Goal: Use online tool/utility: Utilize a website feature to perform a specific function

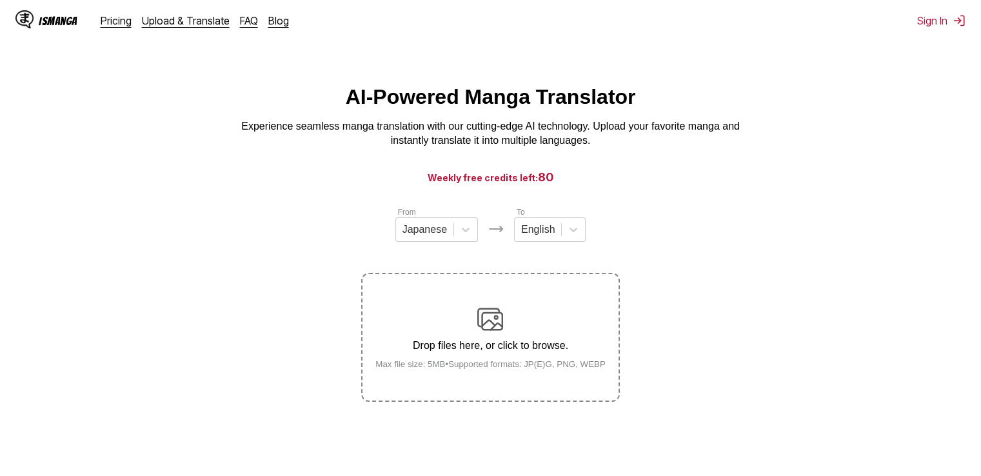
click at [464, 313] on div "Drop files here, or click to browse. Max file size: 5MB • Supported formats: JP…" at bounding box center [490, 337] width 251 height 63
click at [0, 0] on input "Drop files here, or click to browse. Max file size: 5MB • Supported formats: JP…" at bounding box center [0, 0] width 0 height 0
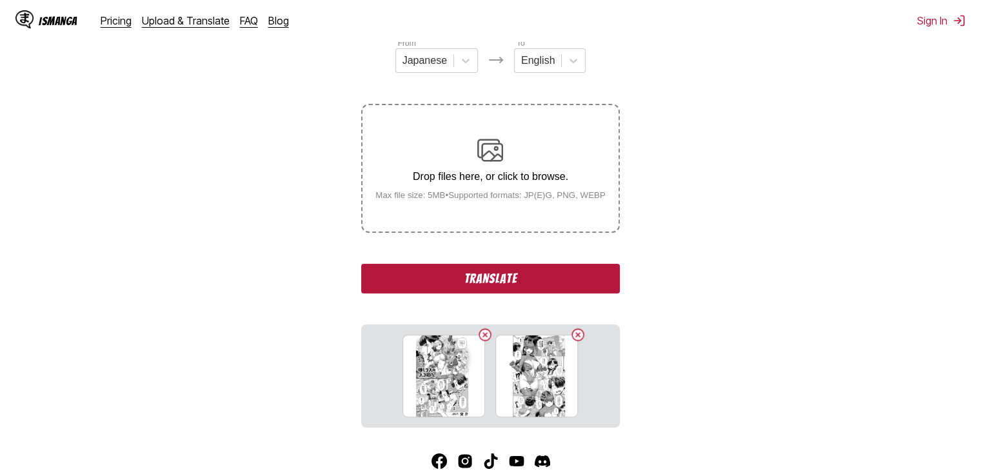
scroll to position [114, 0]
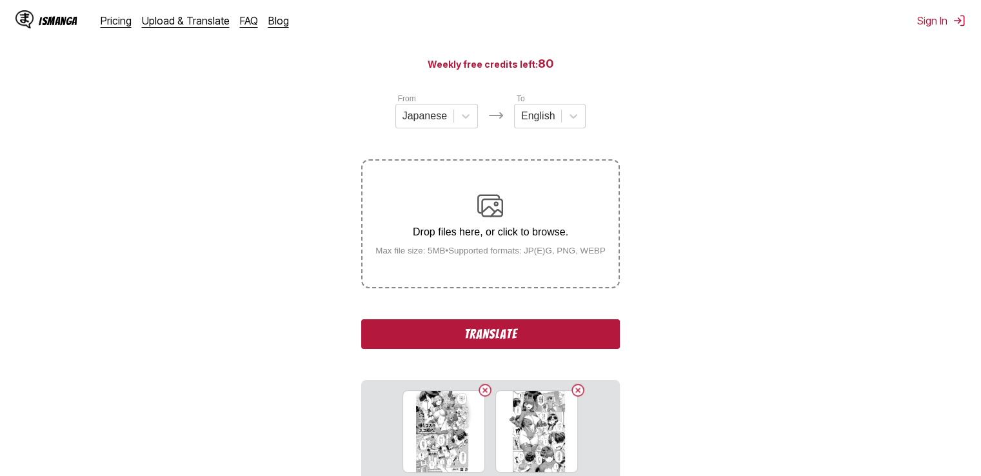
click at [538, 344] on button "Translate" at bounding box center [490, 334] width 258 height 30
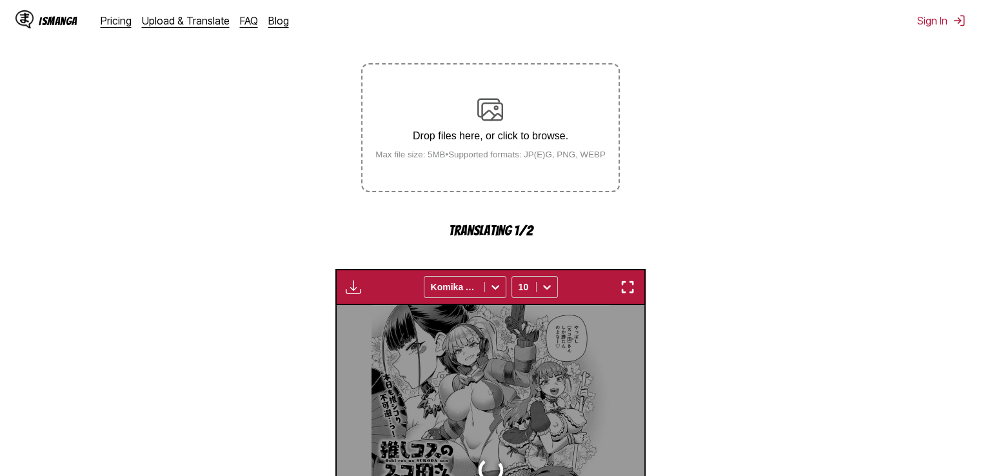
scroll to position [216, 0]
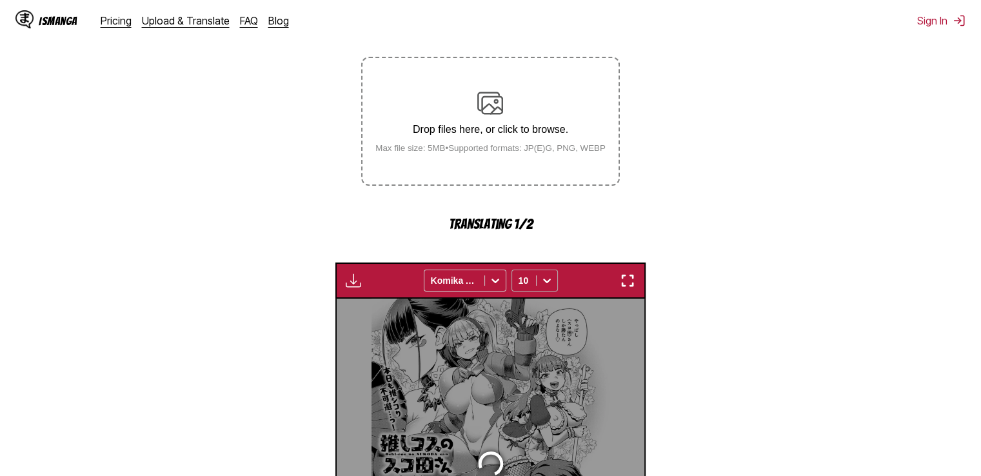
click at [544, 286] on icon at bounding box center [546, 280] width 13 height 13
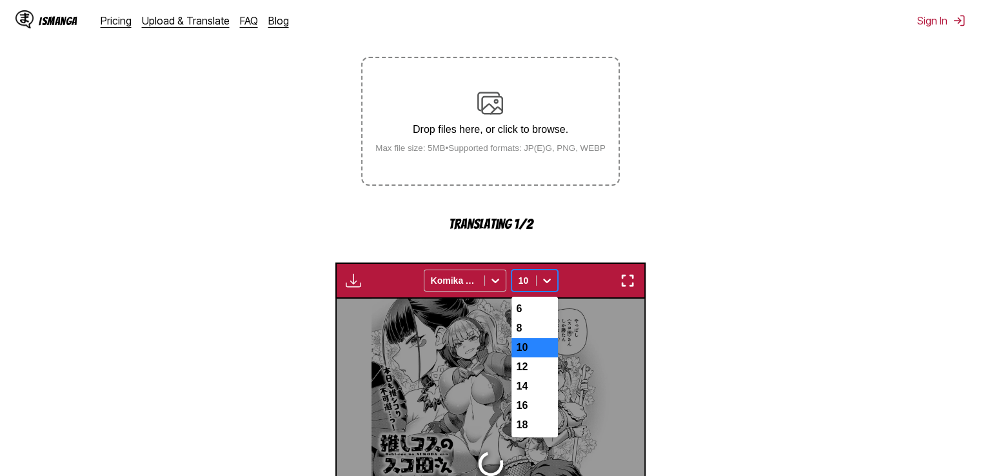
click at [544, 286] on icon at bounding box center [546, 280] width 13 height 13
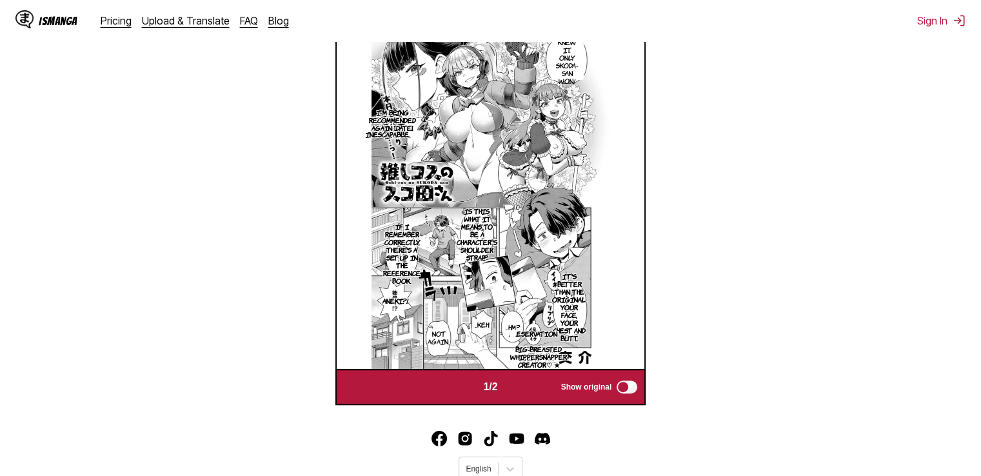
scroll to position [410, 0]
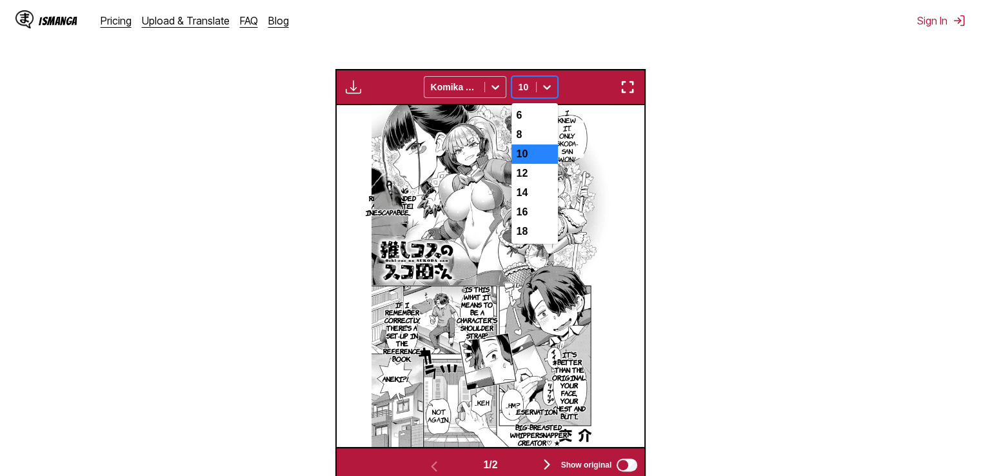
click at [541, 94] on icon at bounding box center [546, 87] width 13 height 13
click at [539, 117] on div "6" at bounding box center [534, 115] width 46 height 19
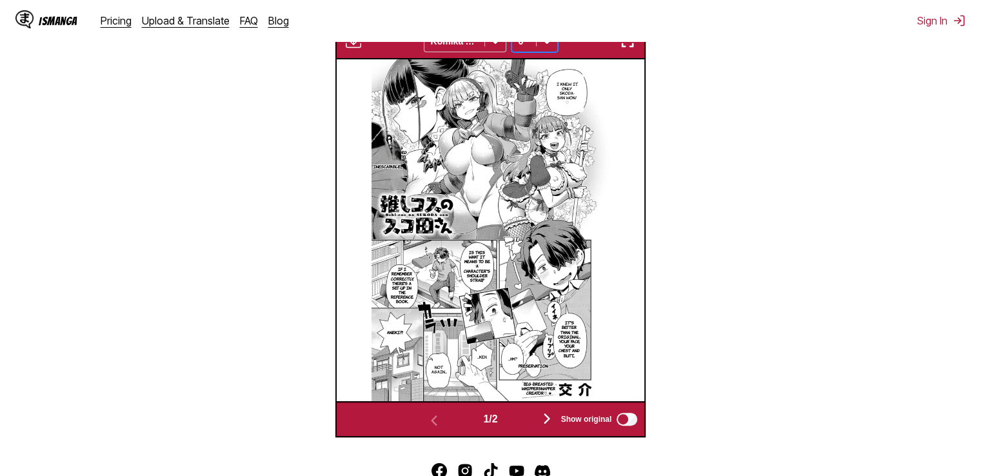
scroll to position [345, 0]
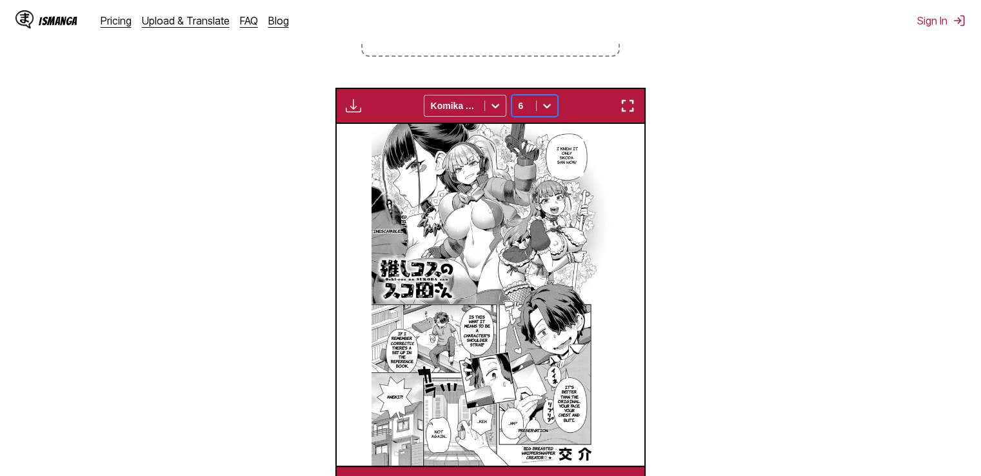
click at [531, 112] on div "6" at bounding box center [524, 106] width 24 height 18
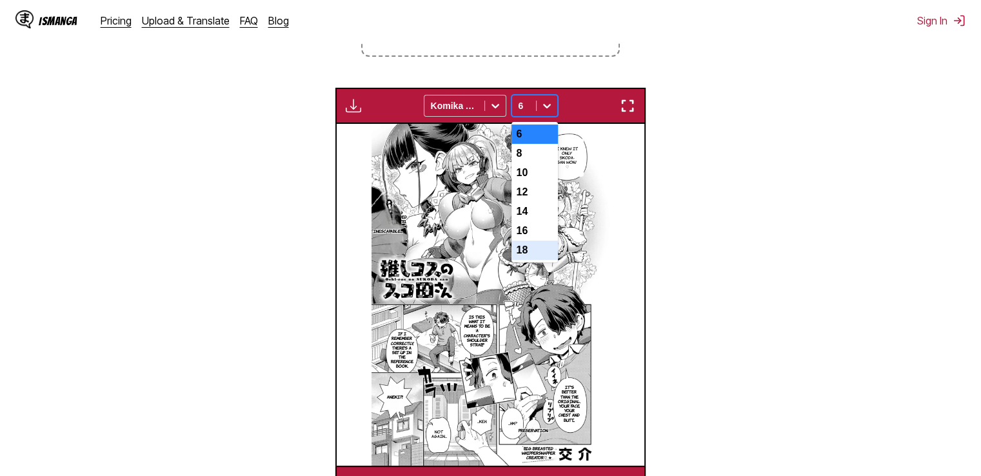
click at [533, 260] on div "18" at bounding box center [534, 250] width 46 height 19
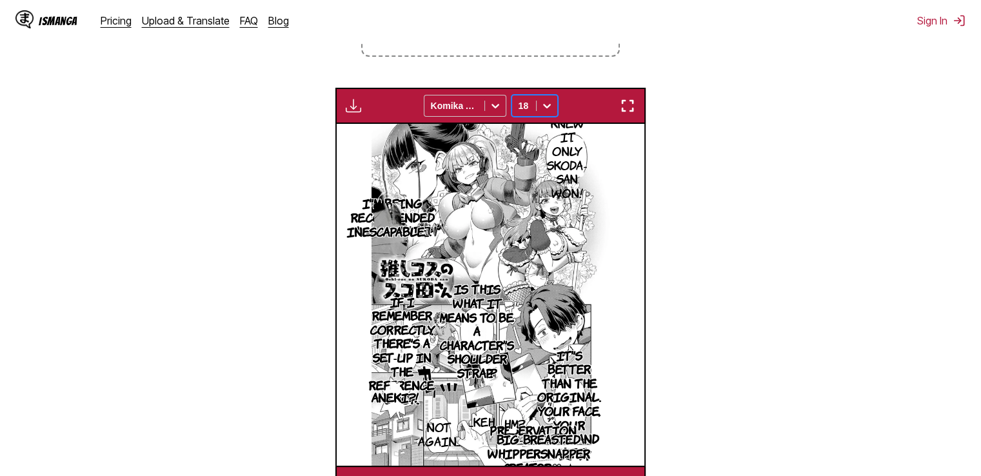
click at [549, 112] on icon at bounding box center [546, 105] width 13 height 13
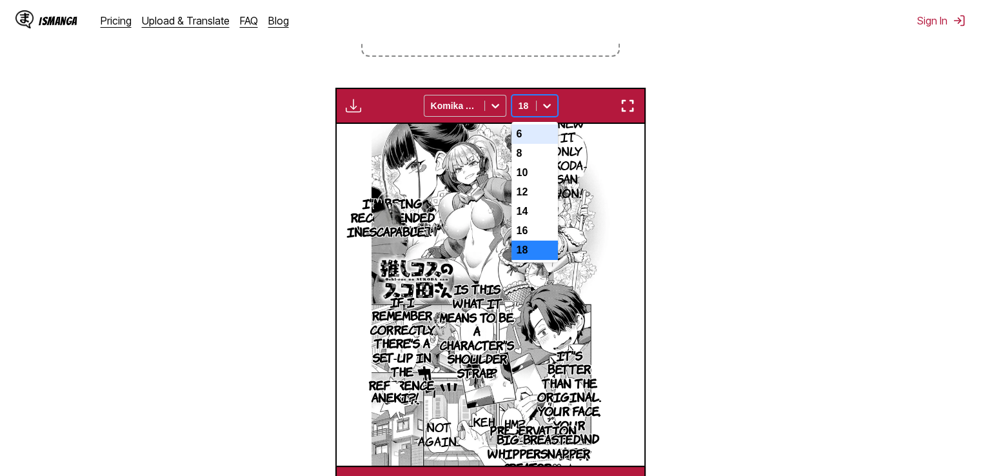
click at [538, 137] on div "6" at bounding box center [534, 133] width 46 height 19
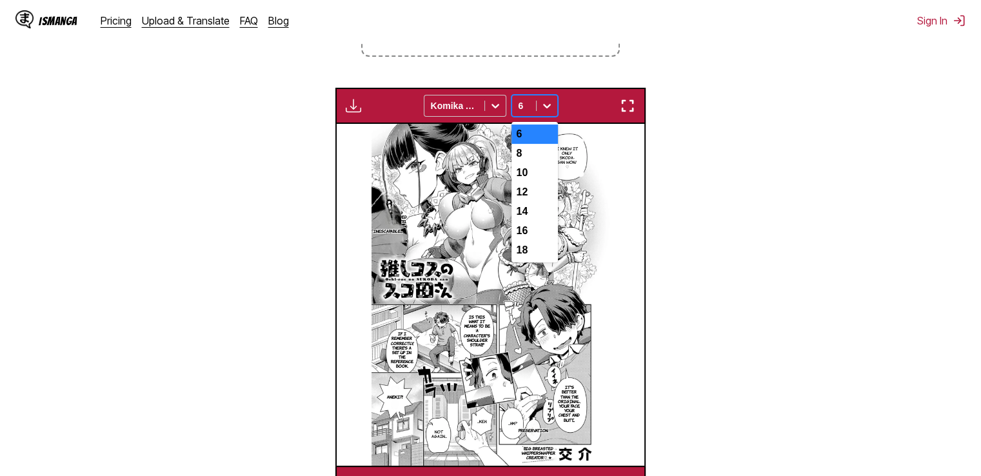
click at [545, 110] on icon at bounding box center [546, 105] width 13 height 13
click at [539, 163] on div "8" at bounding box center [534, 153] width 46 height 19
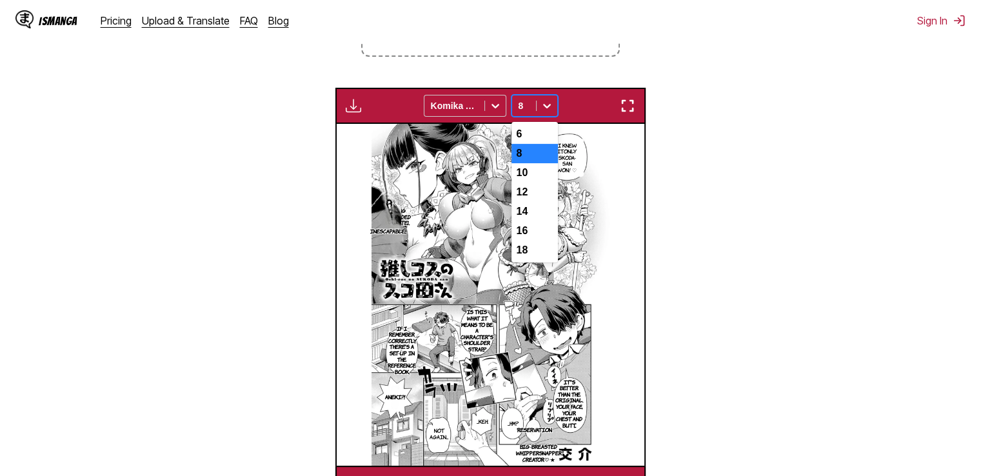
click at [529, 114] on div "8" at bounding box center [524, 106] width 24 height 18
click at [533, 130] on div "6" at bounding box center [534, 133] width 46 height 19
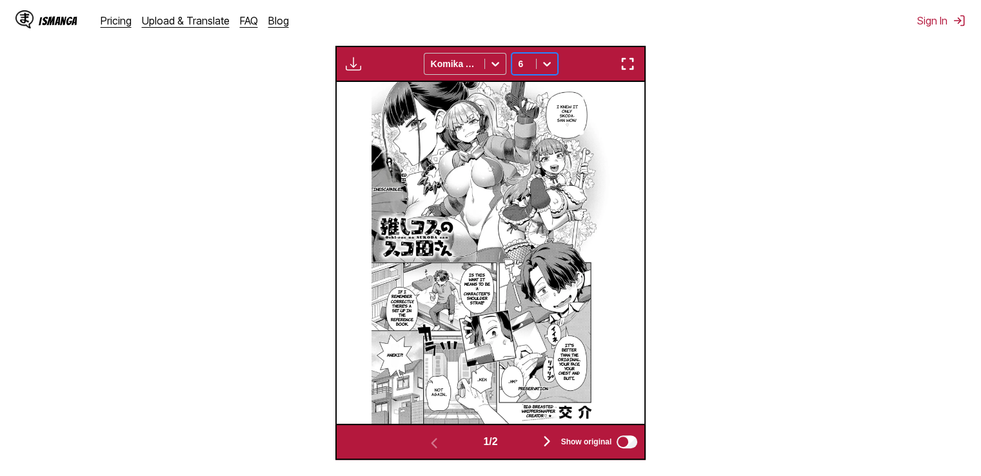
scroll to position [410, 0]
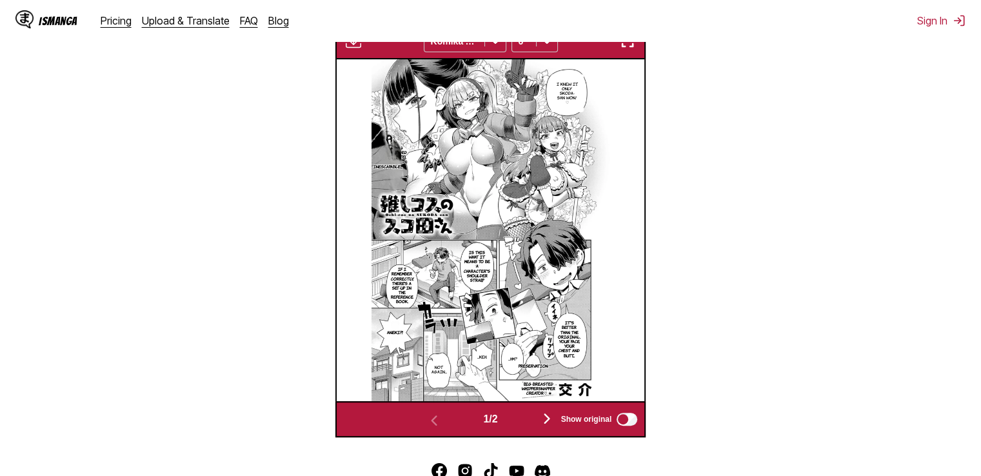
click at [551, 422] on img "button" at bounding box center [546, 418] width 15 height 15
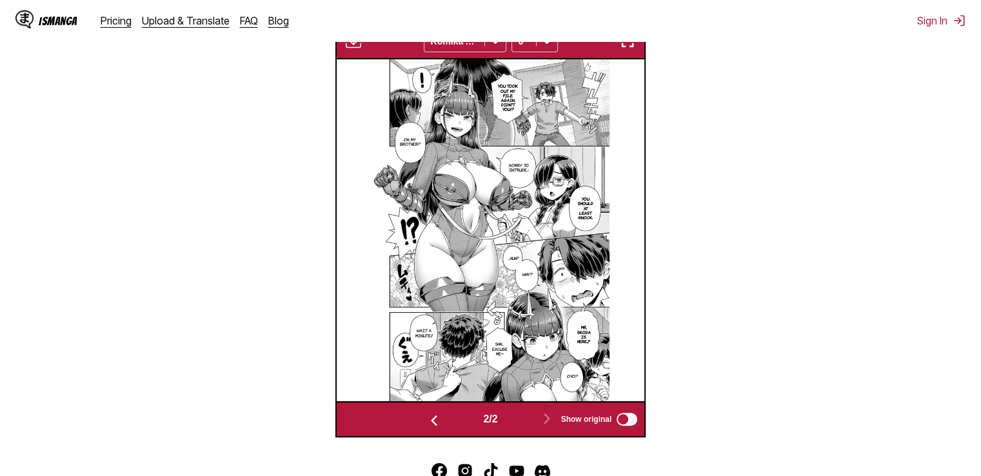
click at [431, 423] on img "button" at bounding box center [433, 420] width 15 height 15
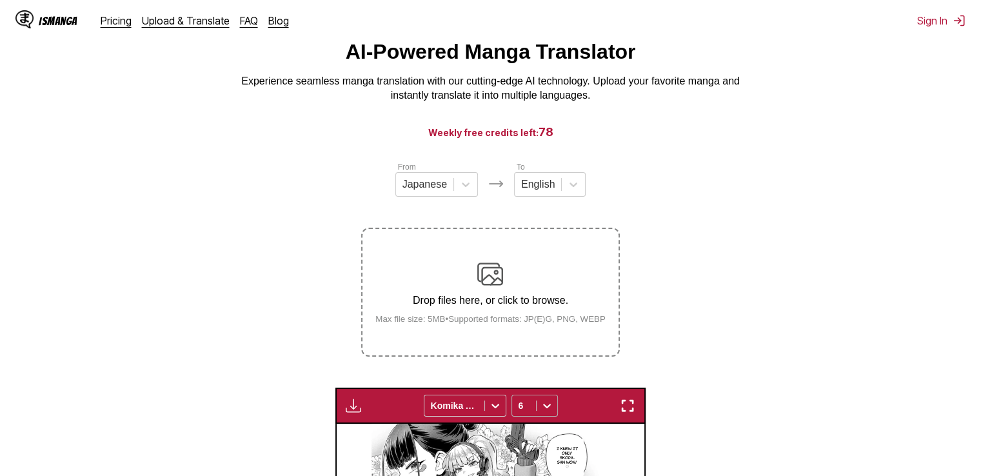
scroll to position [41, 0]
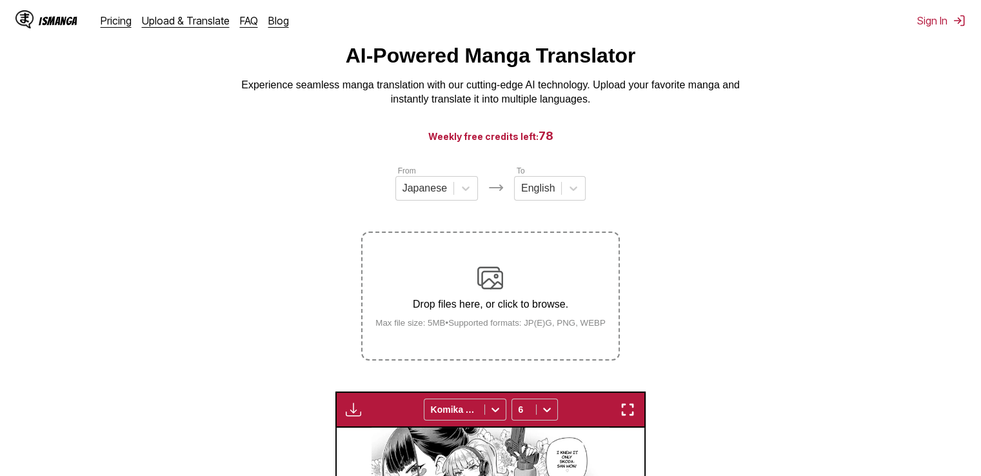
click at [528, 266] on label "Drop files here, or click to browse. Max file size: 5MB • Supported formats: JP…" at bounding box center [489, 296] width 255 height 126
click at [0, 0] on input "Drop files here, or click to browse. Max file size: 5MB • Supported formats: JP…" at bounding box center [0, 0] width 0 height 0
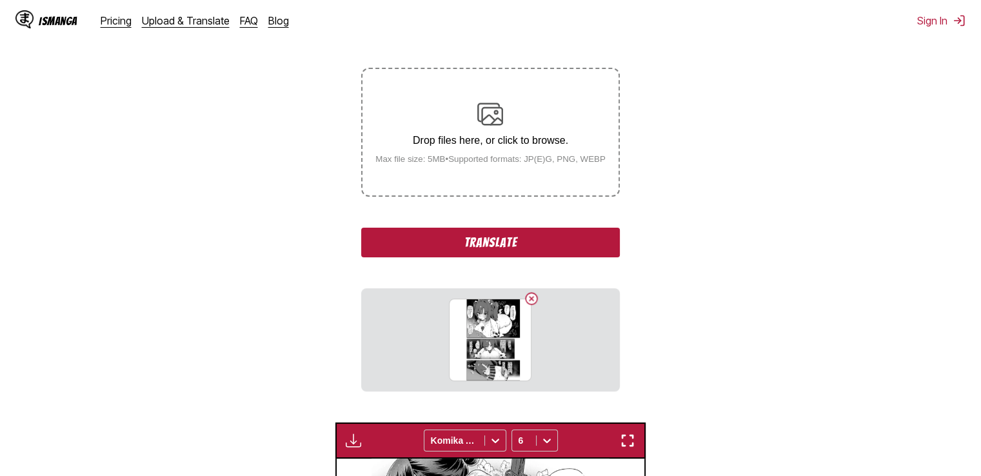
scroll to position [235, 0]
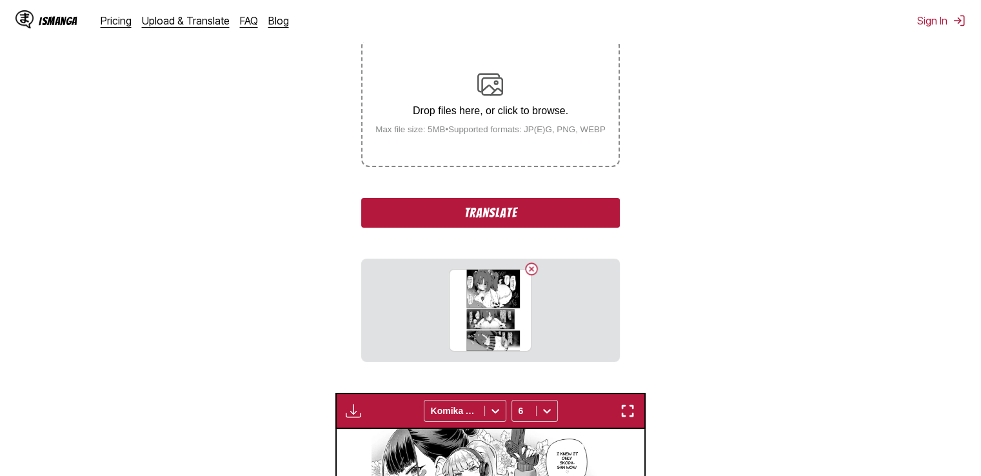
click at [514, 219] on button "Translate" at bounding box center [490, 213] width 258 height 30
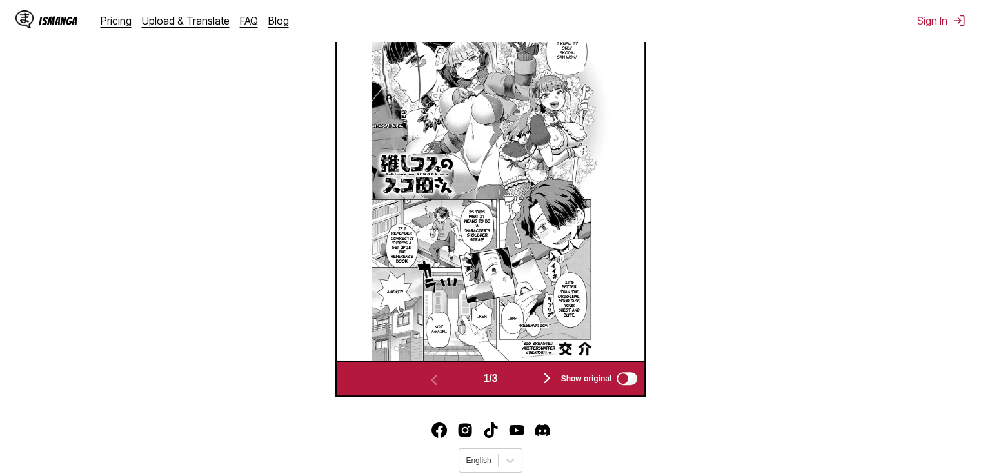
scroll to position [474, 0]
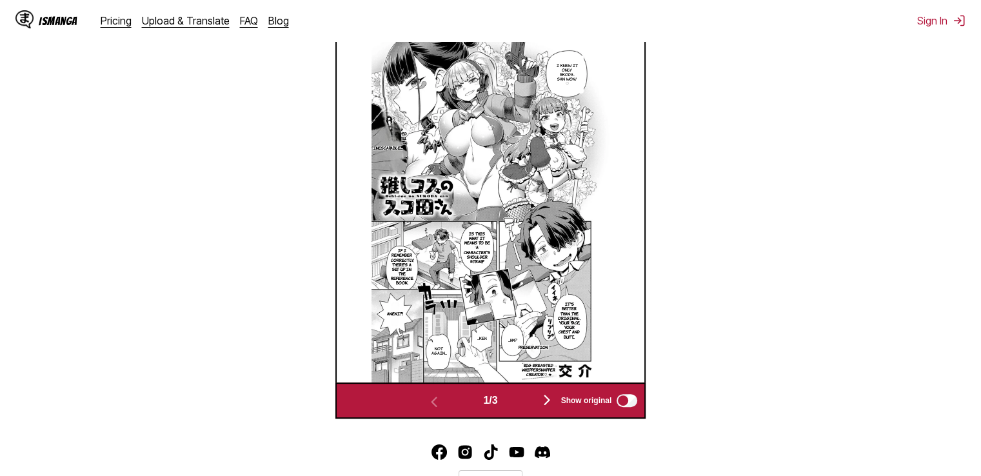
click at [546, 402] on img "button" at bounding box center [546, 399] width 15 height 15
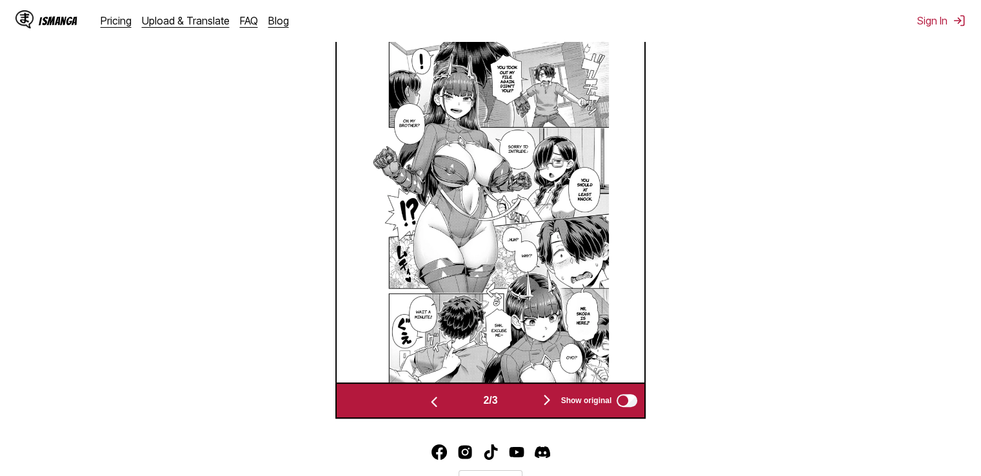
click at [547, 402] on img "button" at bounding box center [546, 399] width 15 height 15
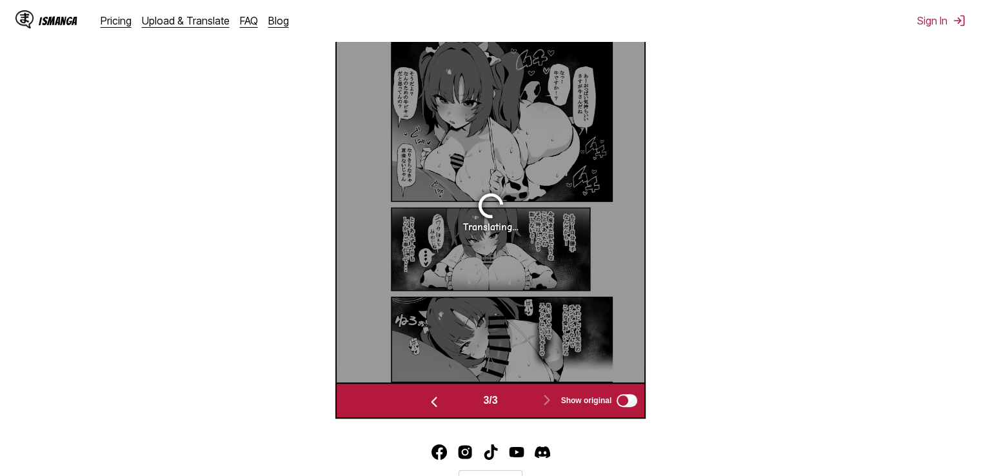
click at [428, 400] on img "button" at bounding box center [433, 401] width 15 height 15
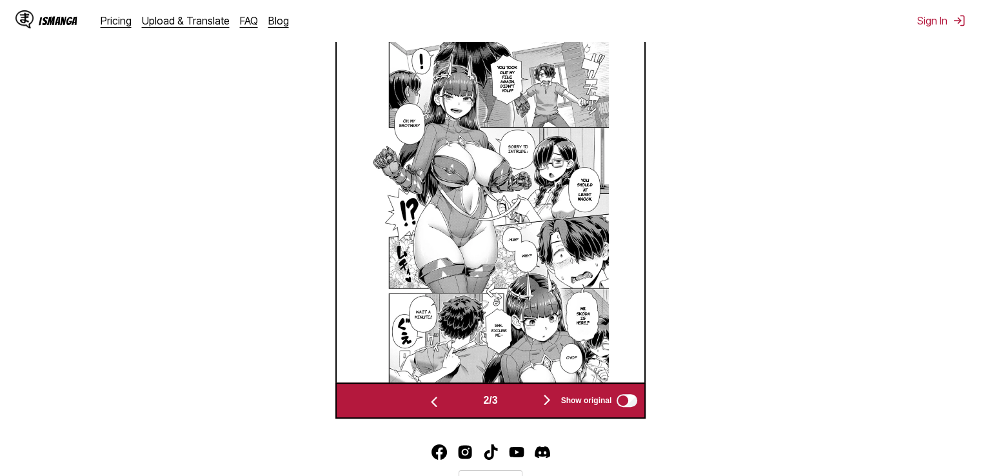
click at [430, 400] on img "button" at bounding box center [433, 401] width 15 height 15
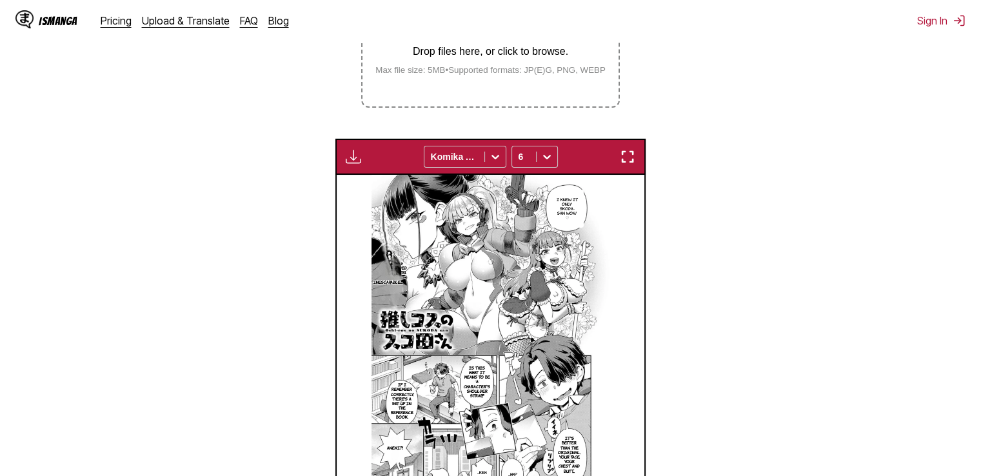
scroll to position [493, 0]
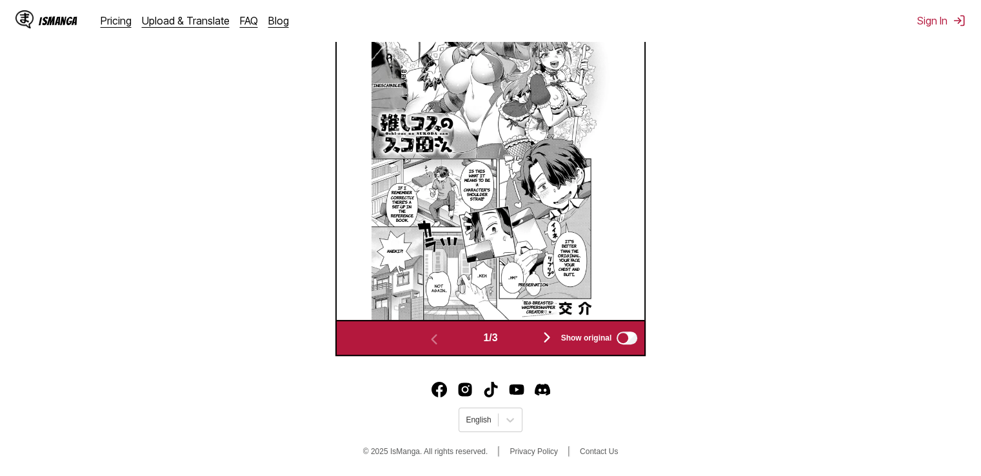
click at [551, 339] on img "button" at bounding box center [546, 337] width 15 height 15
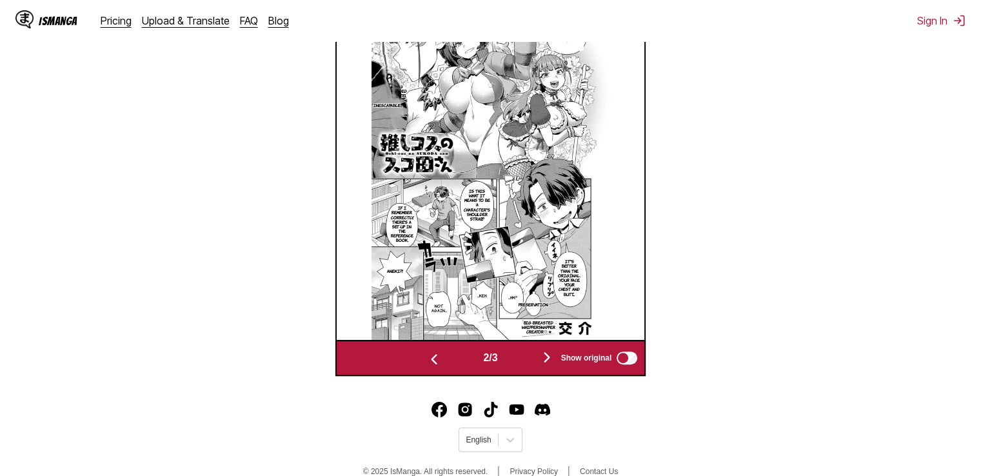
scroll to position [0, 308]
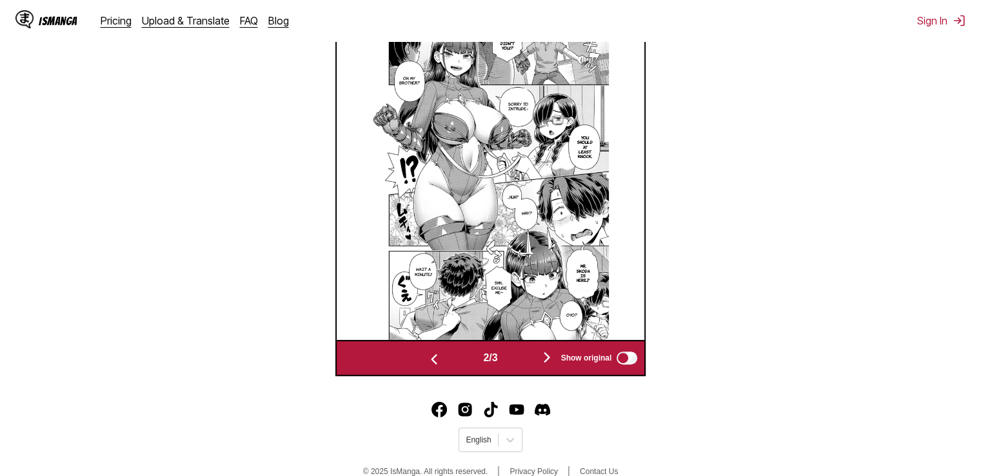
click at [554, 354] on img "button" at bounding box center [546, 357] width 15 height 15
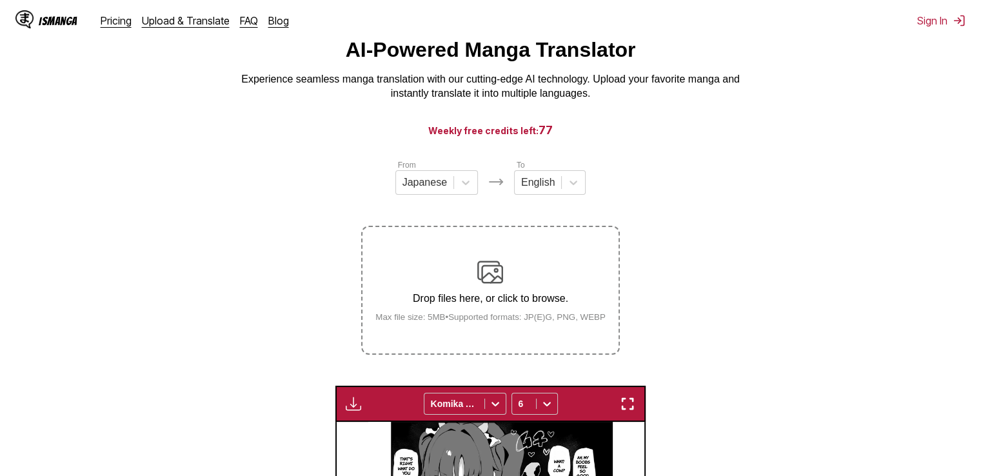
scroll to position [19, 0]
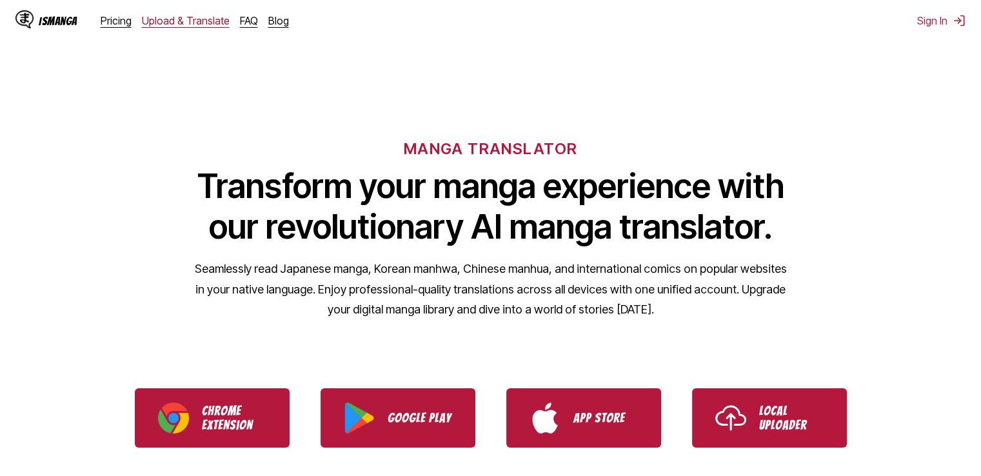
click at [162, 23] on link "Upload & Translate" at bounding box center [186, 20] width 88 height 13
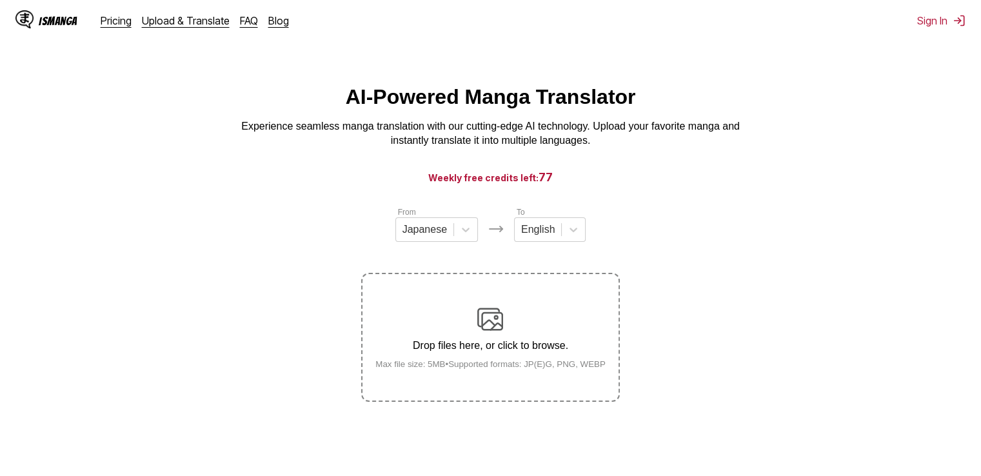
click at [448, 336] on div "Drop files here, or click to browse. Max file size: 5MB • Supported formats: JP…" at bounding box center [490, 337] width 251 height 63
click at [0, 0] on input "Drop files here, or click to browse. Max file size: 5MB • Supported formats: JP…" at bounding box center [0, 0] width 0 height 0
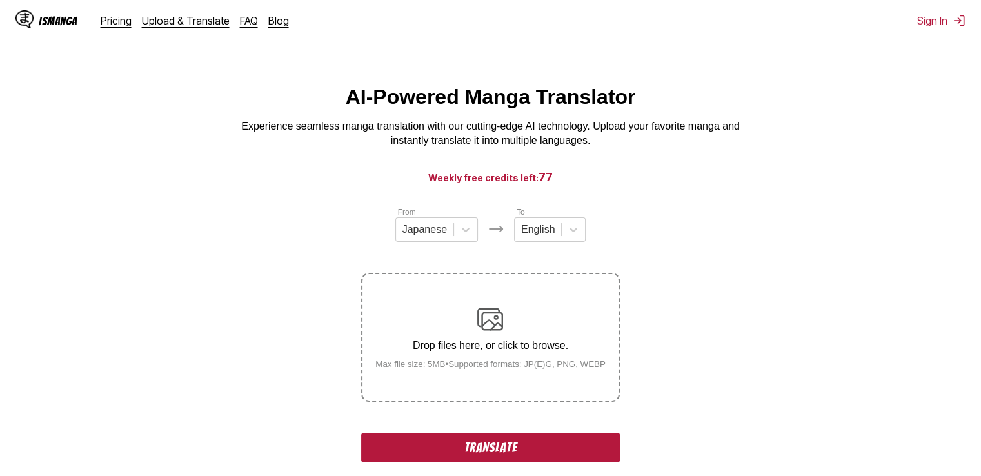
scroll to position [157, 0]
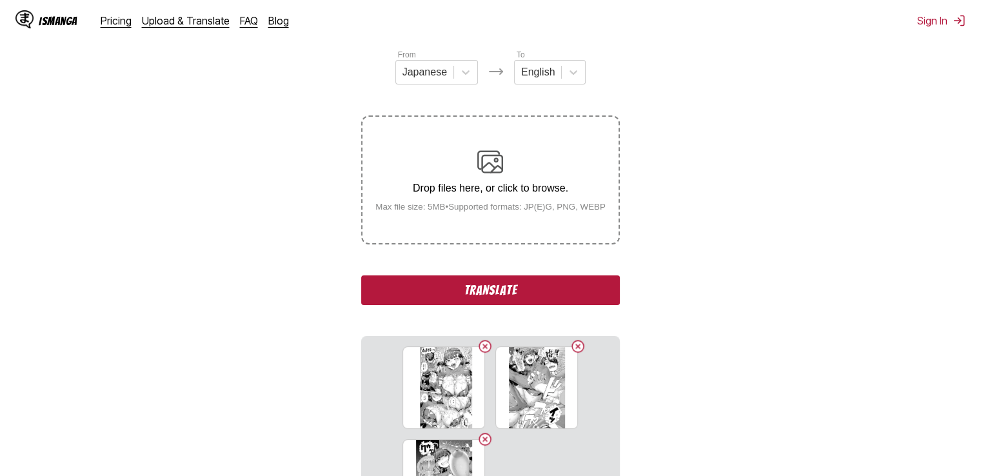
click at [502, 284] on button "Translate" at bounding box center [490, 290] width 258 height 30
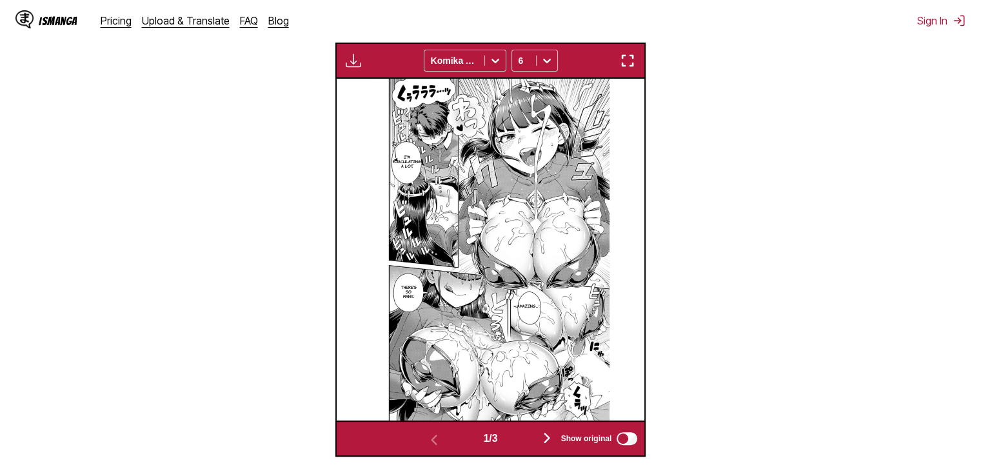
scroll to position [422, 0]
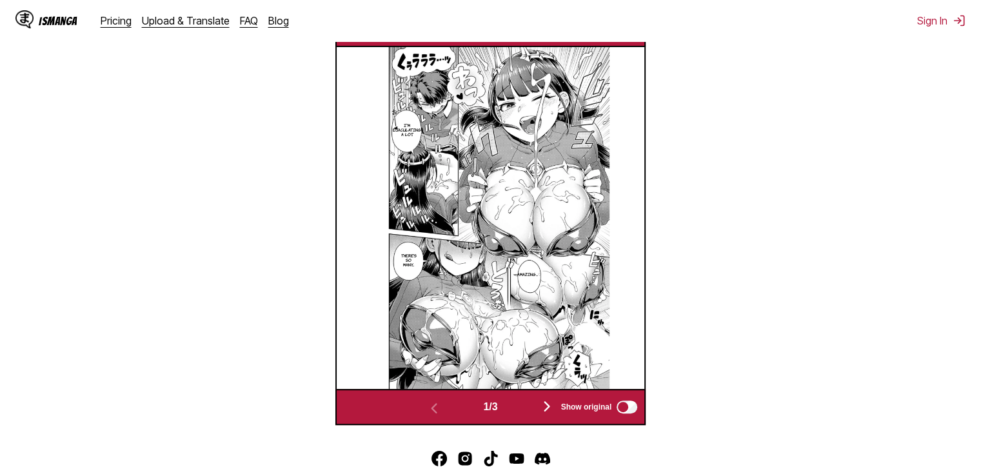
click at [547, 408] on img "button" at bounding box center [546, 406] width 15 height 15
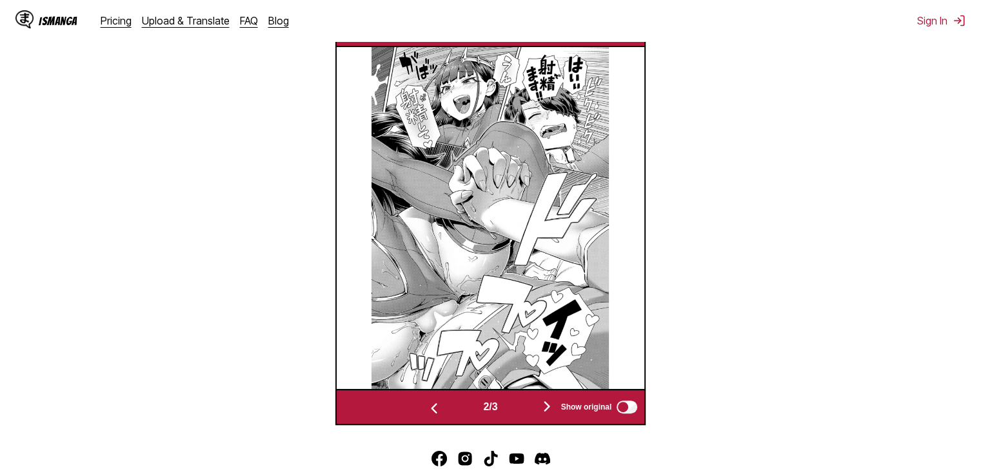
click at [547, 408] on img "button" at bounding box center [546, 406] width 15 height 15
